Goal: Check status: Check status

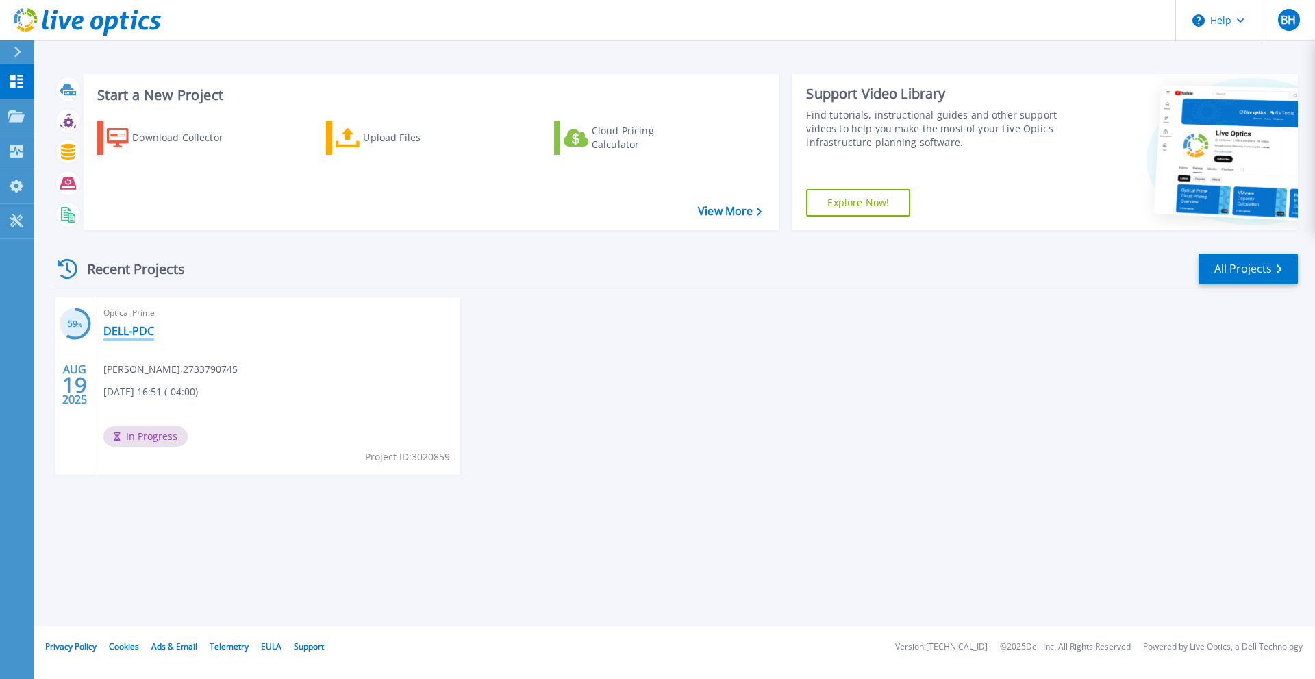
click at [127, 331] on link "DELL-PDC" at bounding box center [128, 331] width 51 height 14
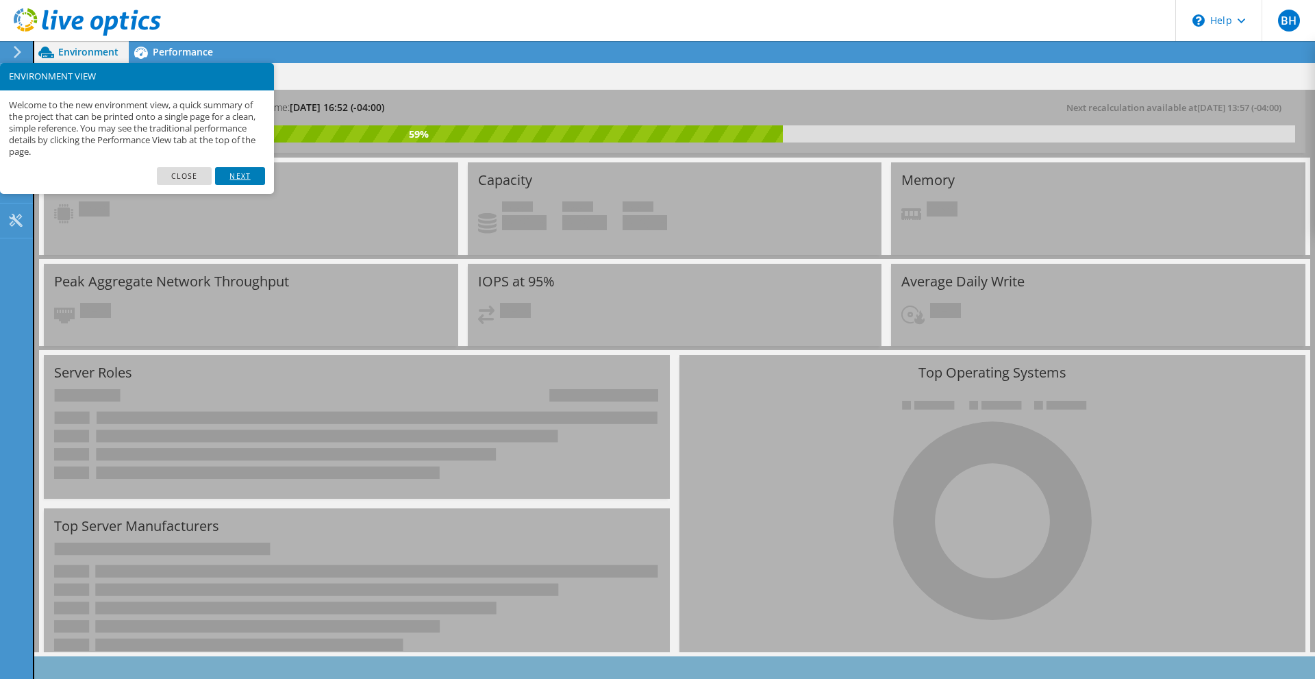
click at [244, 173] on link "Next" at bounding box center [239, 176] width 49 height 18
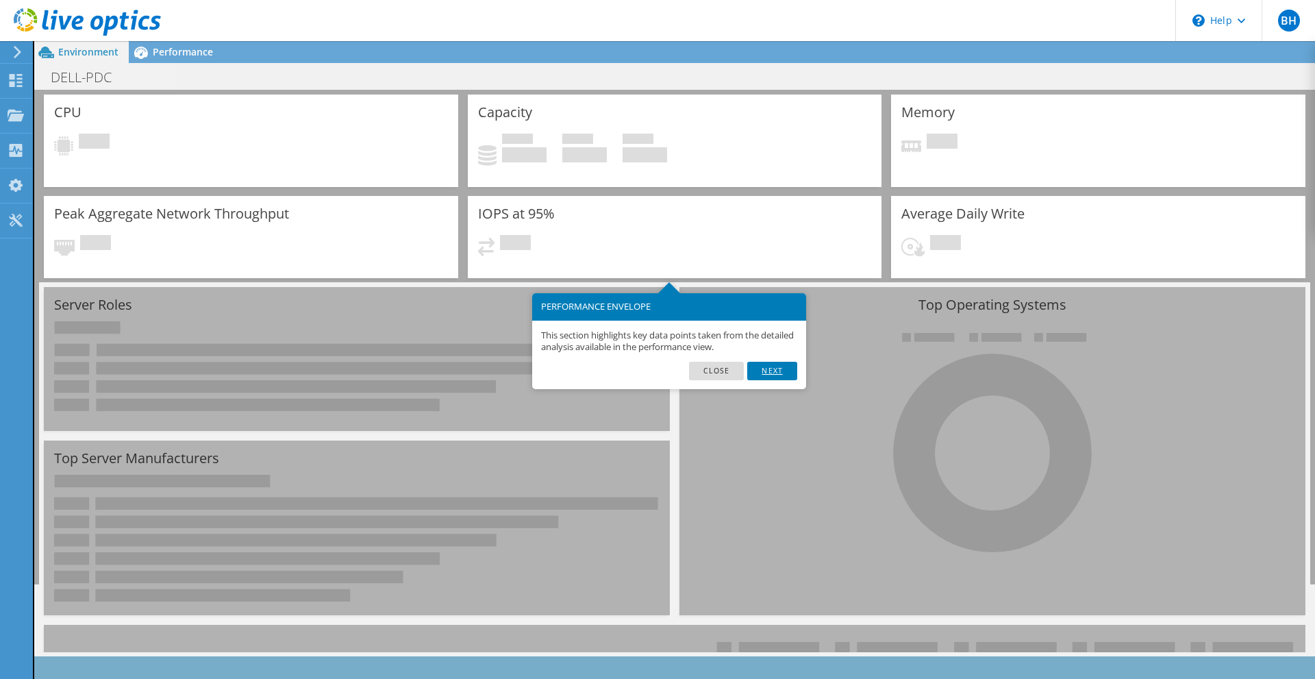
click at [776, 366] on link "Next" at bounding box center [771, 371] width 49 height 18
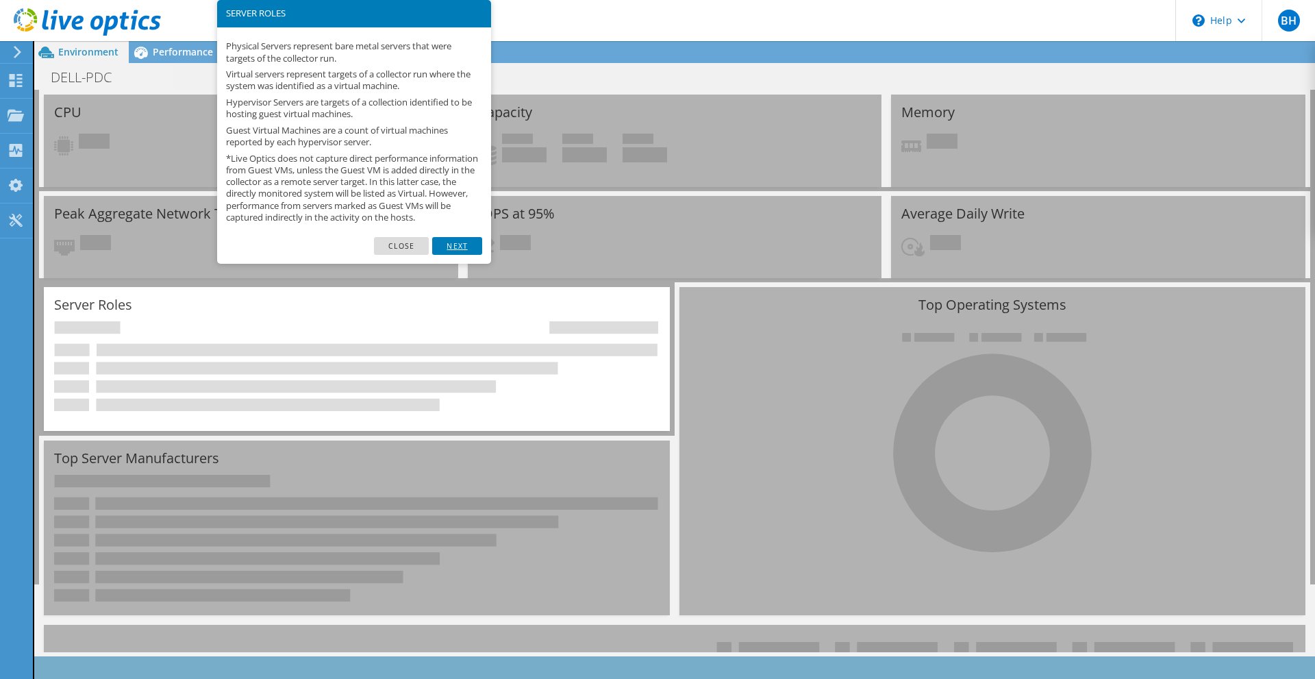
click at [467, 254] on link "Next" at bounding box center [456, 246] width 49 height 18
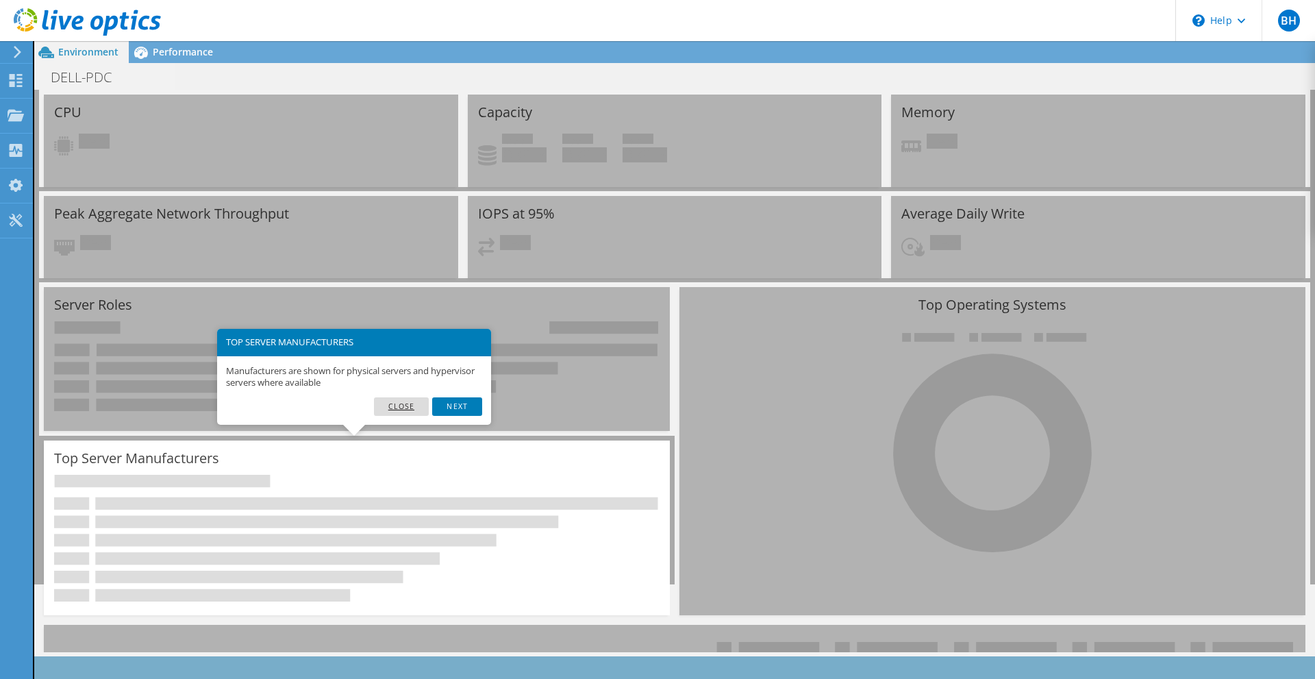
click at [411, 409] on link "Close" at bounding box center [401, 406] width 55 height 18
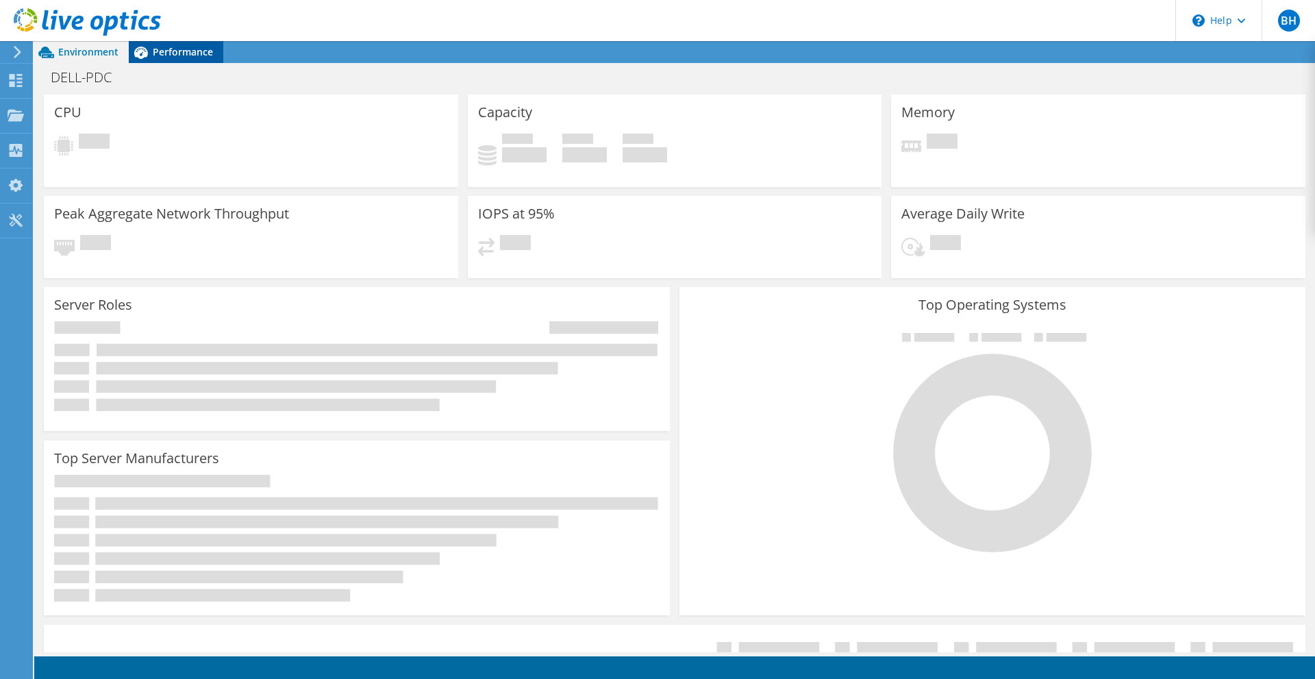
click at [169, 55] on span "Performance" at bounding box center [183, 51] width 60 height 13
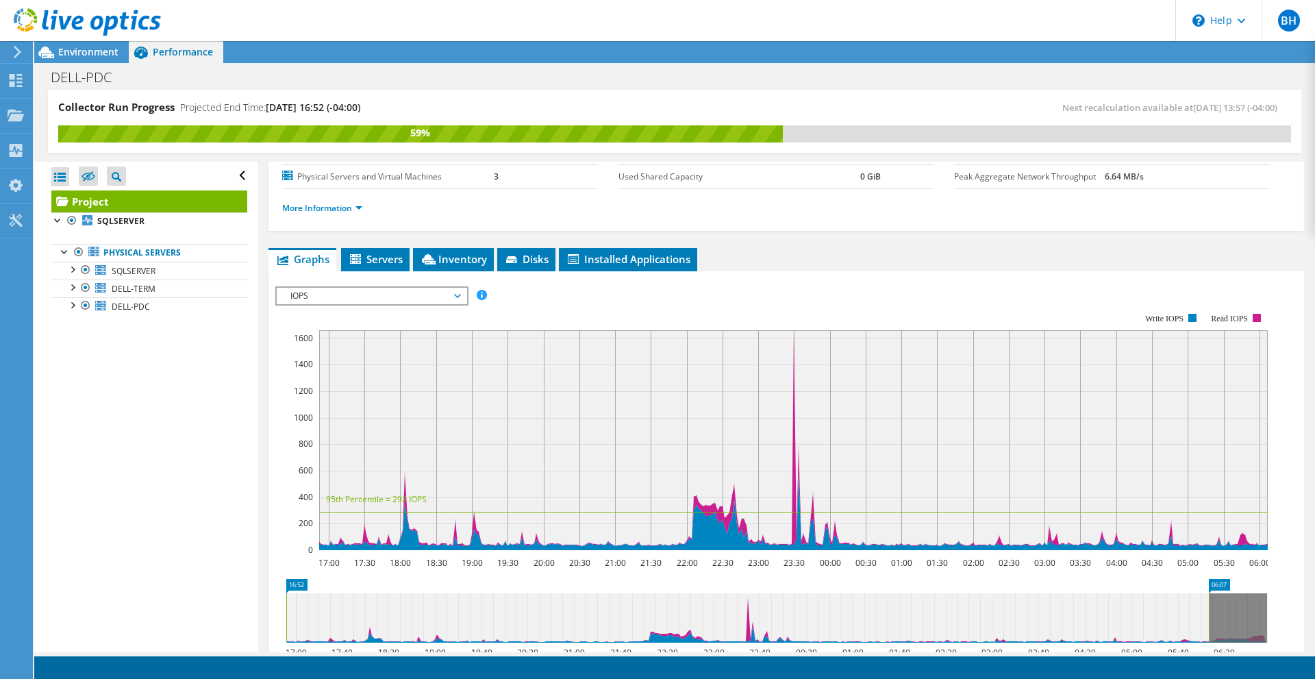
scroll to position [137, 0]
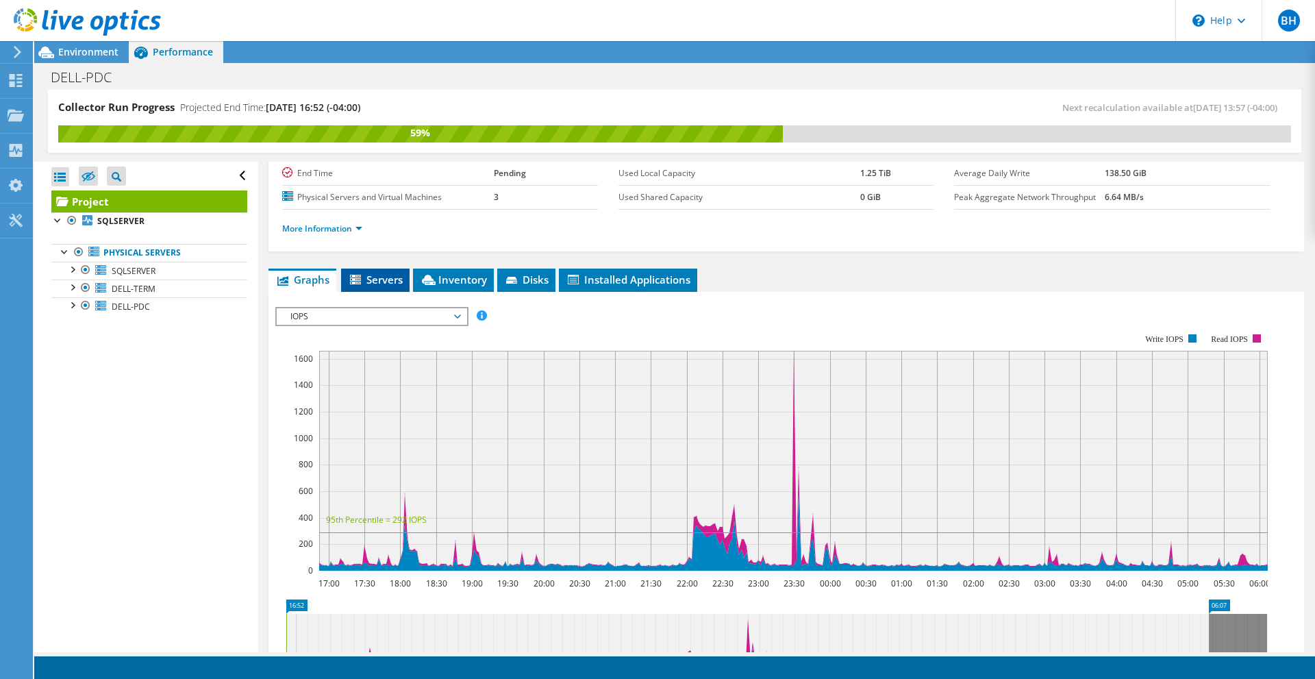
click at [363, 278] on icon at bounding box center [357, 281] width 14 height 12
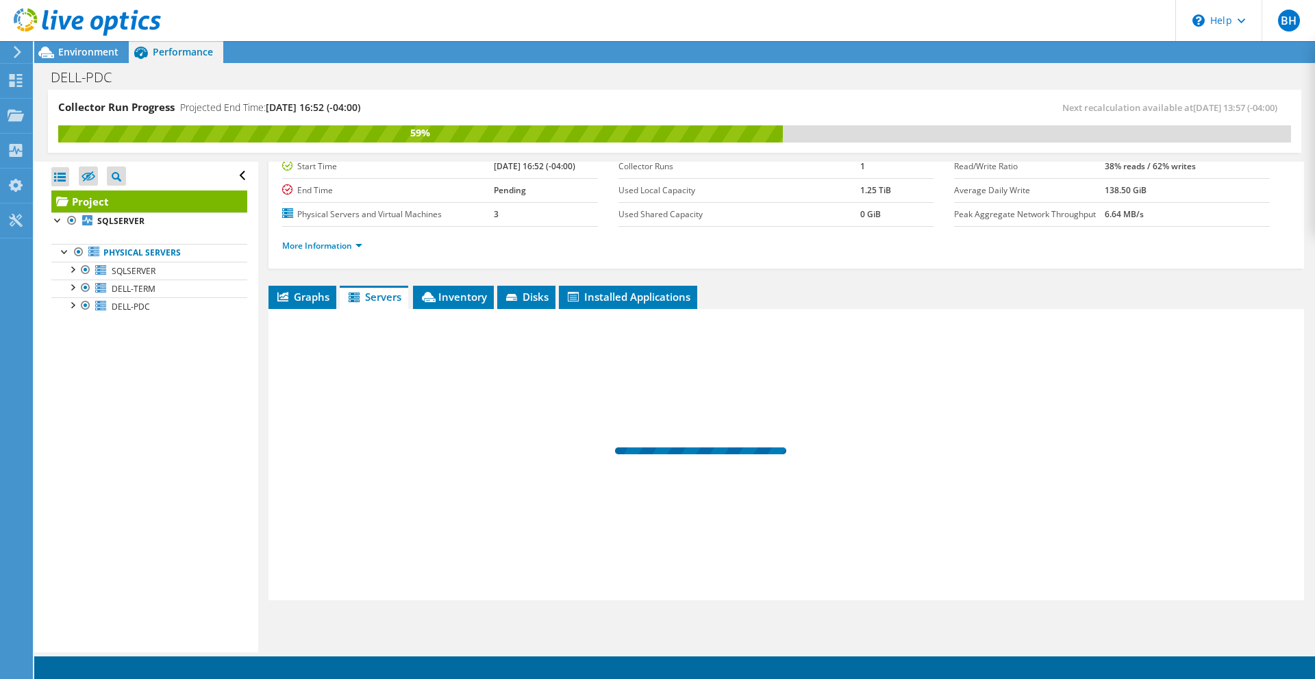
scroll to position [120, 0]
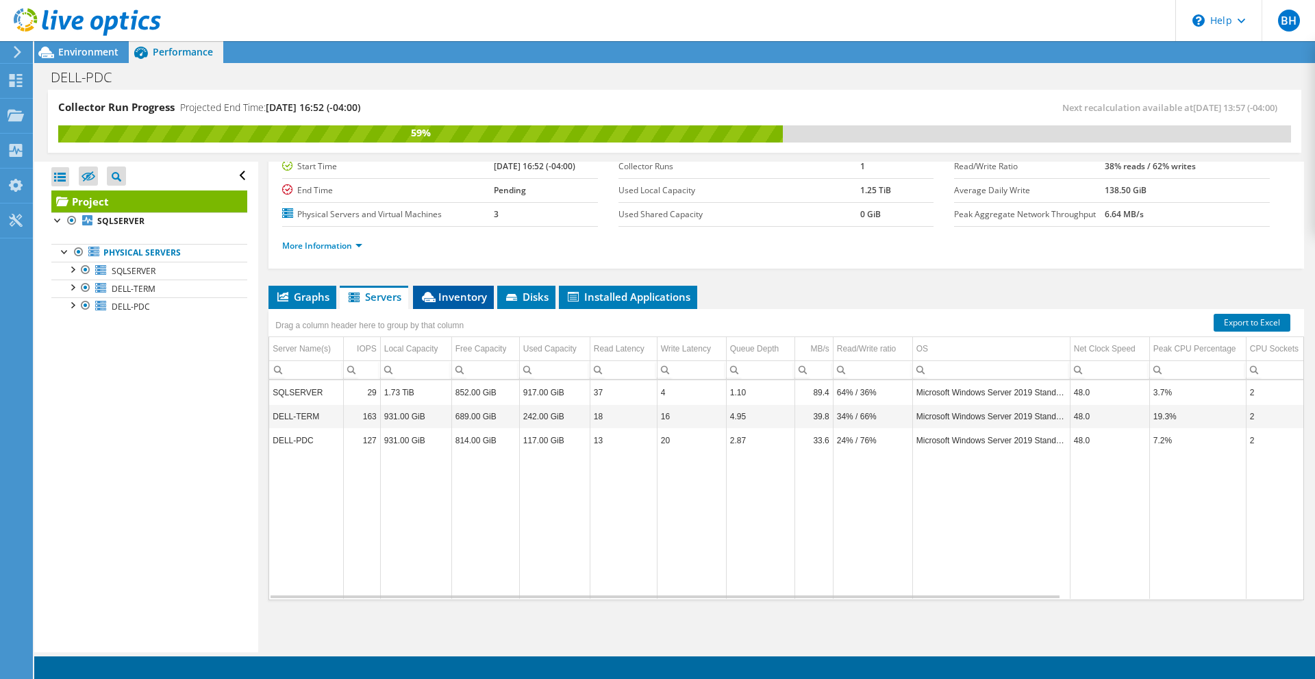
click at [438, 288] on li "Inventory" at bounding box center [453, 297] width 81 height 23
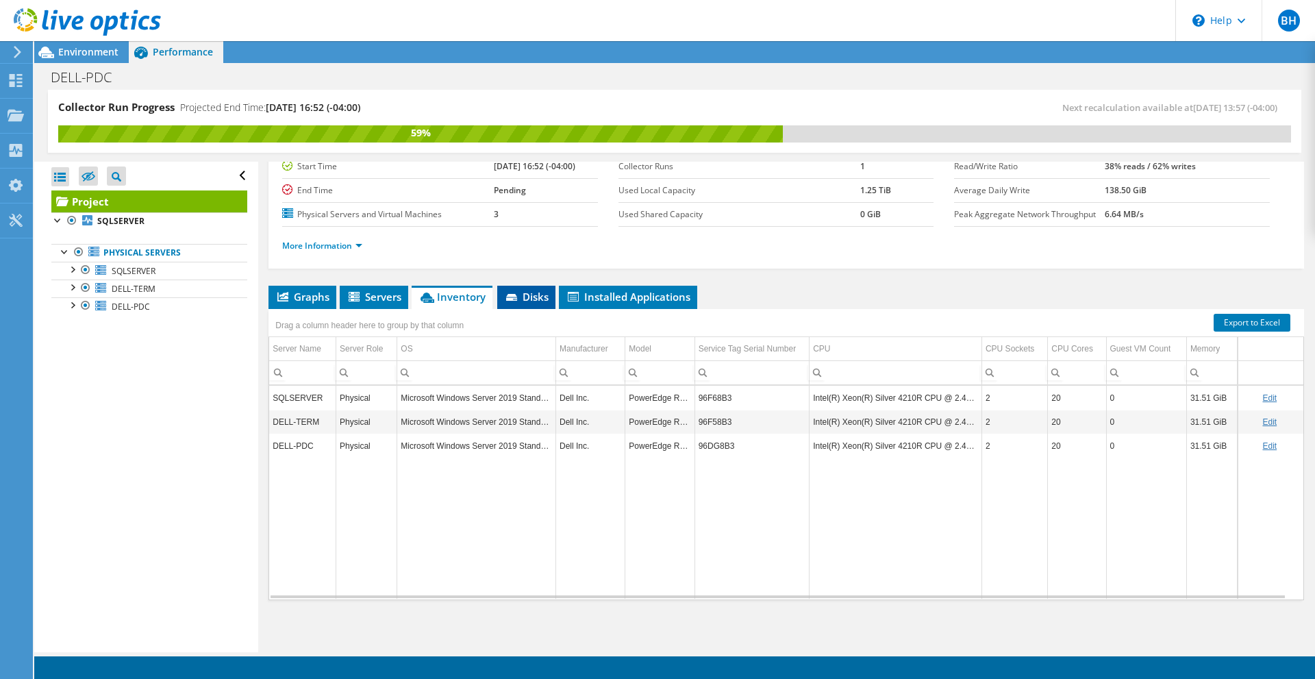
click at [537, 295] on span "Disks" at bounding box center [526, 297] width 45 height 14
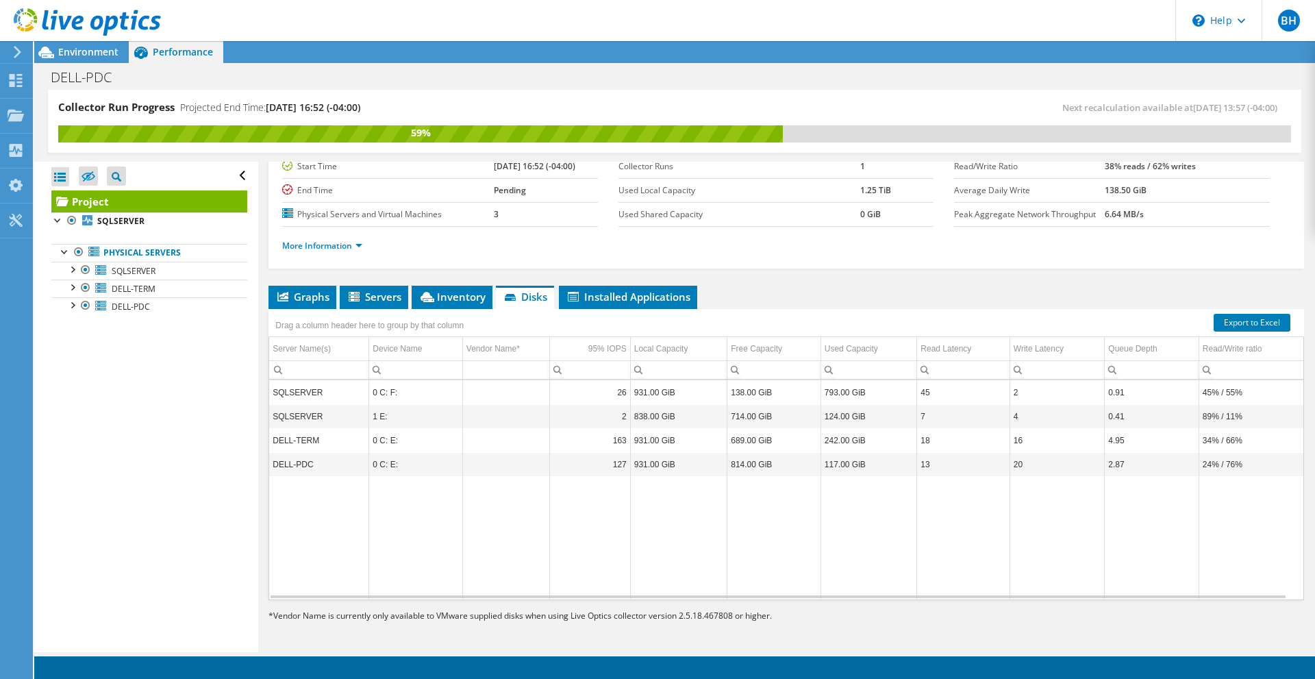
click at [312, 298] on span "Graphs" at bounding box center [302, 297] width 54 height 14
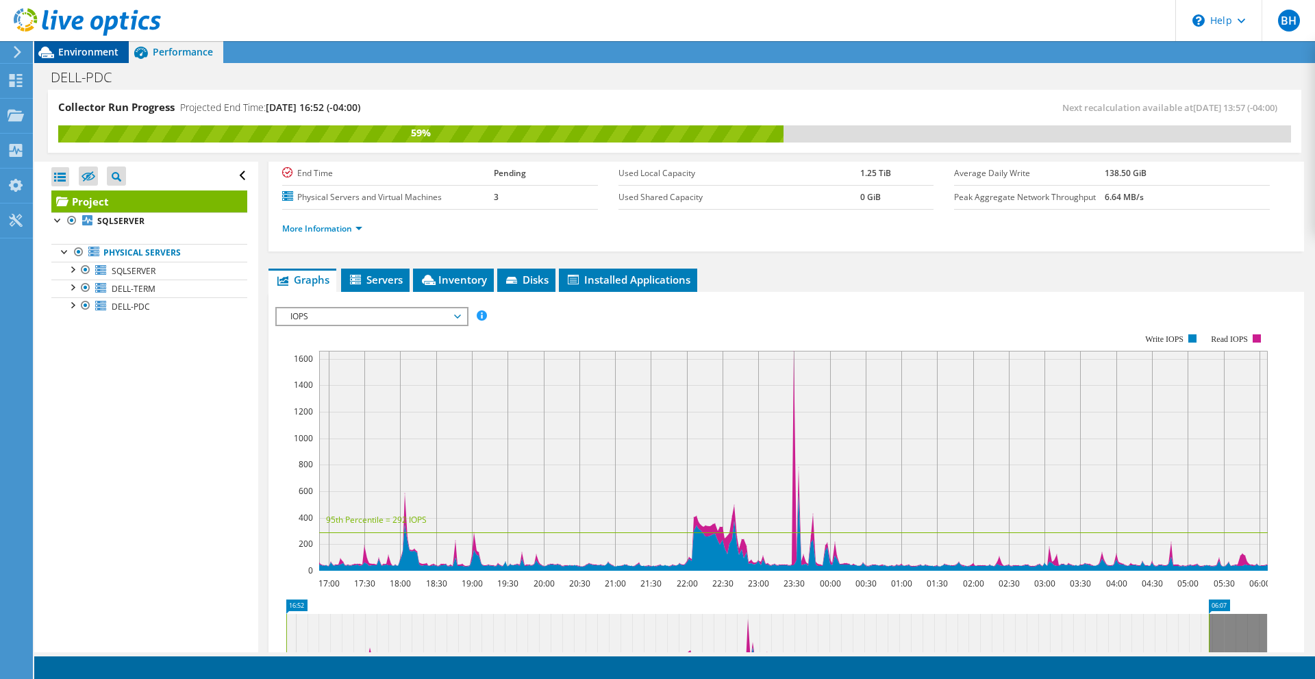
click at [95, 58] on div "Environment" at bounding box center [81, 52] width 95 height 22
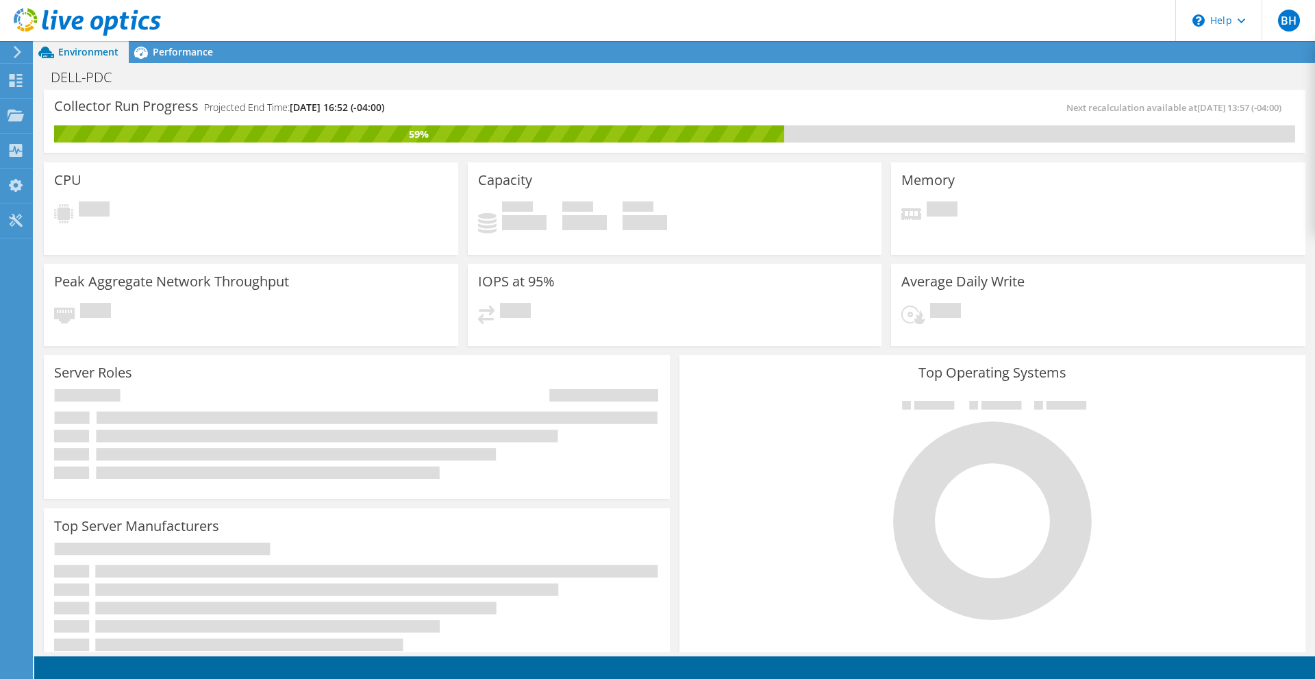
click at [697, 194] on div "Capacity Used 0 GiB Free 0 GiB Total 0 GiB" at bounding box center [675, 208] width 414 height 92
click at [1031, 208] on div "Pending" at bounding box center [1099, 217] width 394 height 32
